Goal: Navigation & Orientation: Understand site structure

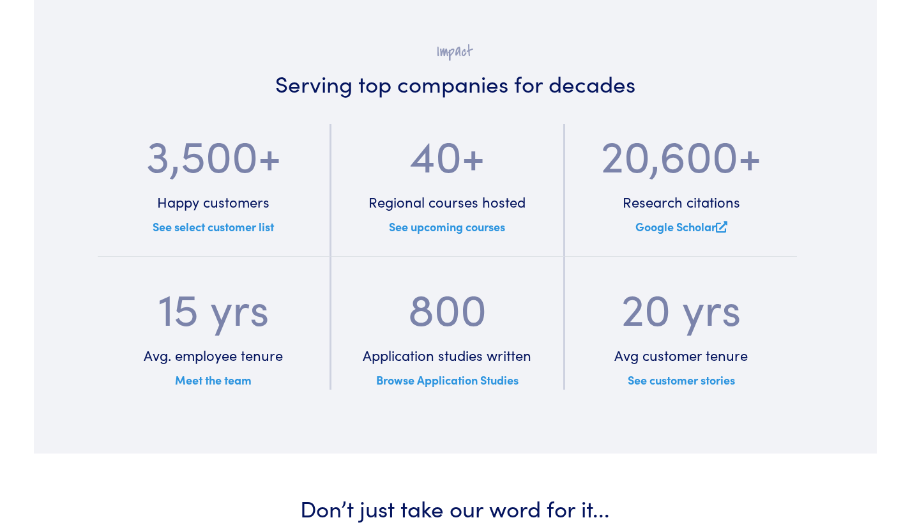
scroll to position [1915, 0]
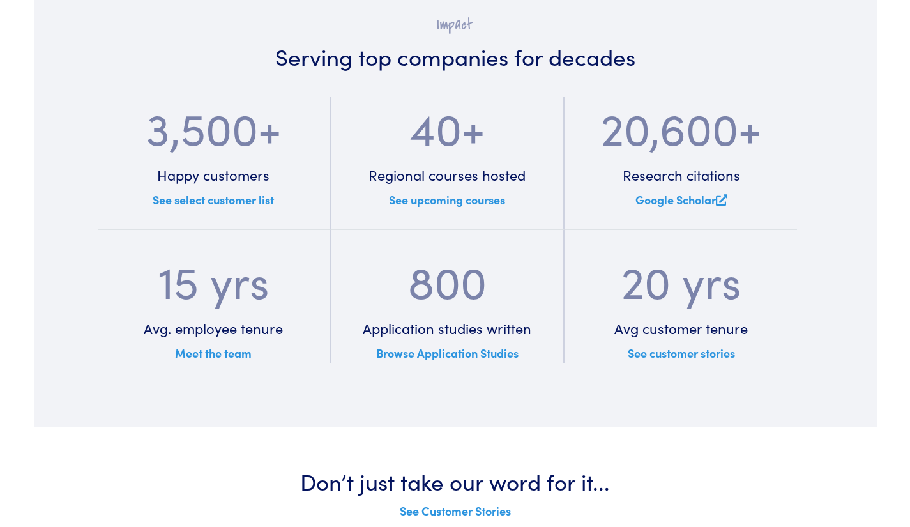
click at [208, 200] on link "See select customer list" at bounding box center [213, 199] width 121 height 16
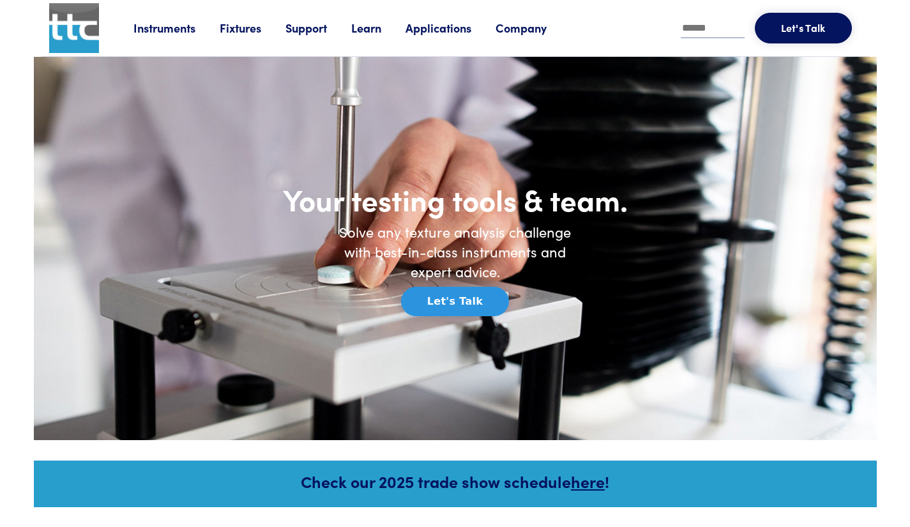
scroll to position [1915, 0]
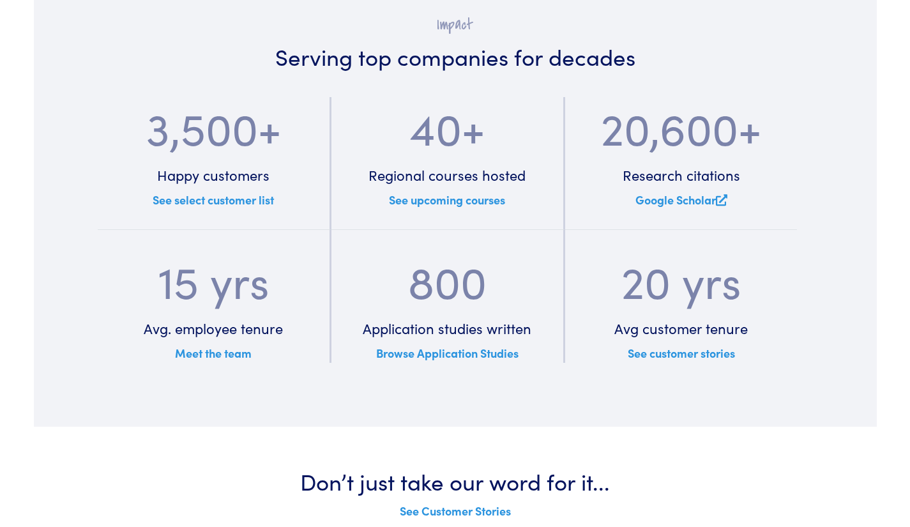
click at [232, 355] on link "Meet the team" at bounding box center [213, 353] width 77 height 16
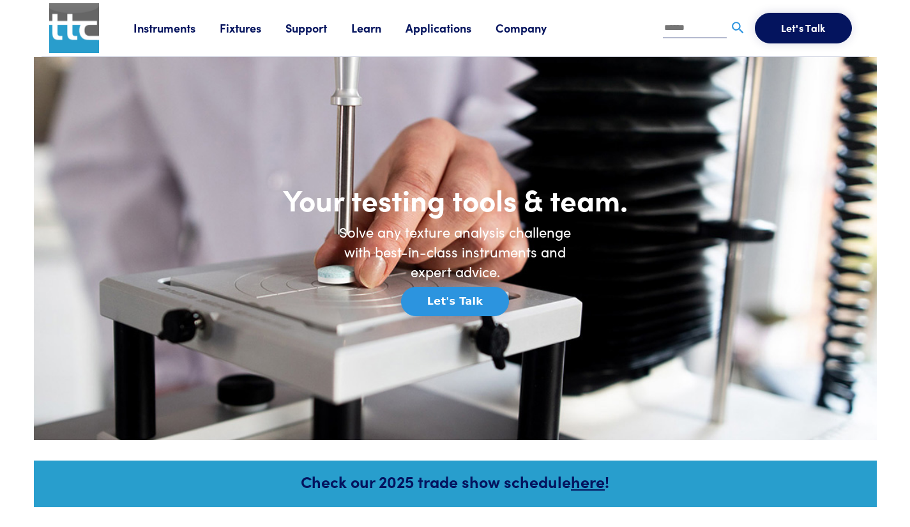
click at [440, 24] on link "Applications" at bounding box center [450, 28] width 90 height 16
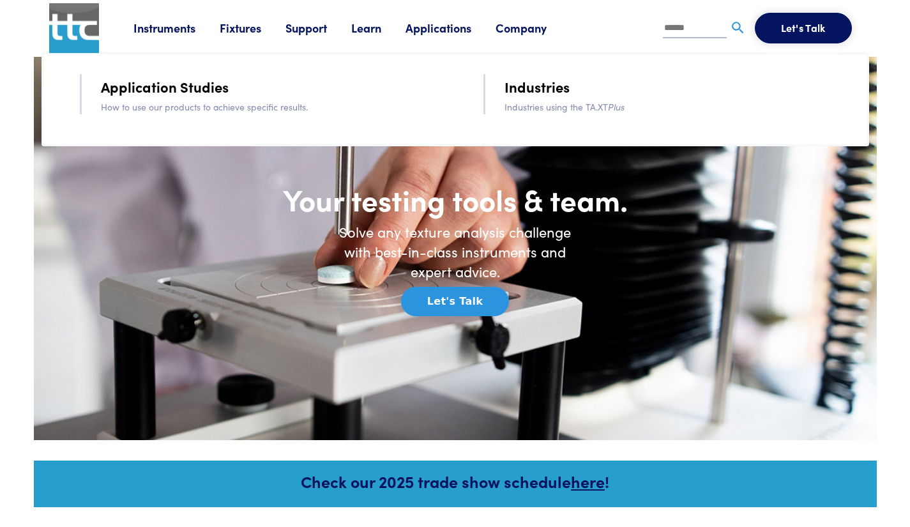
click at [540, 27] on link "Company" at bounding box center [532, 28] width 75 height 16
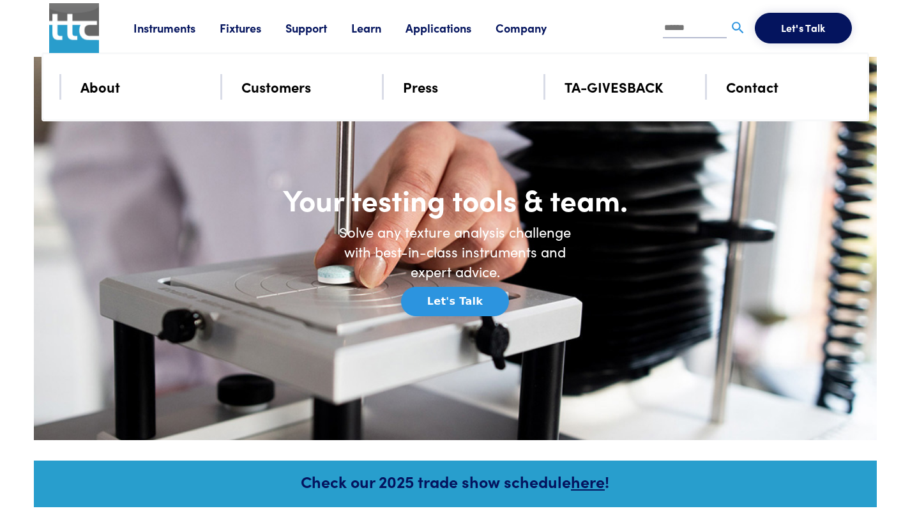
click at [89, 82] on link "About" at bounding box center [100, 86] width 40 height 22
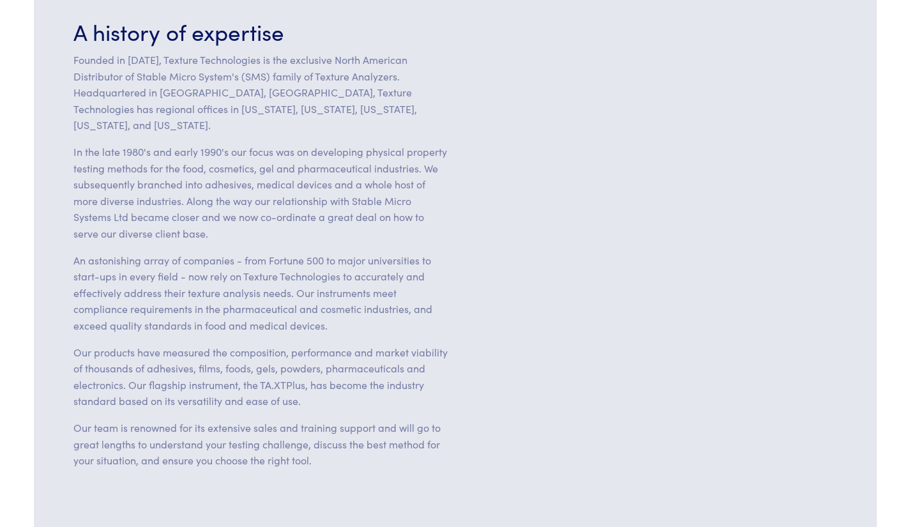
scroll to position [255, 0]
click at [597, 463] on section "A history of expertise Founded in 1988, Texture Technologies is the exclusive N…" at bounding box center [455, 247] width 843 height 578
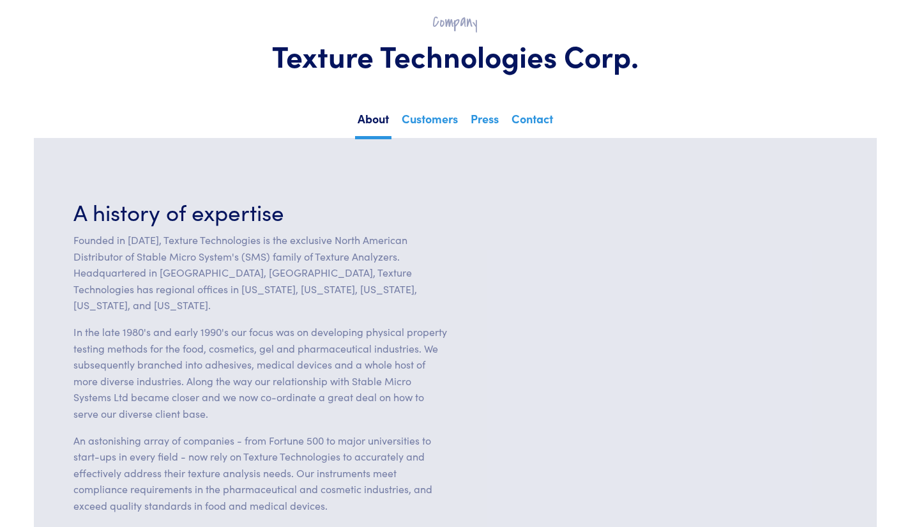
scroll to position [0, 0]
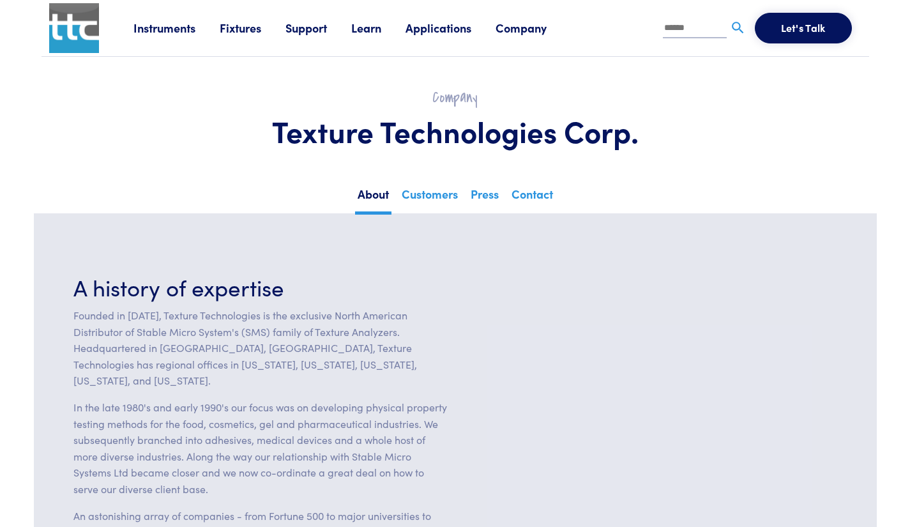
click at [521, 27] on link "Company" at bounding box center [532, 28] width 75 height 16
